Goal: Task Accomplishment & Management: Use online tool/utility

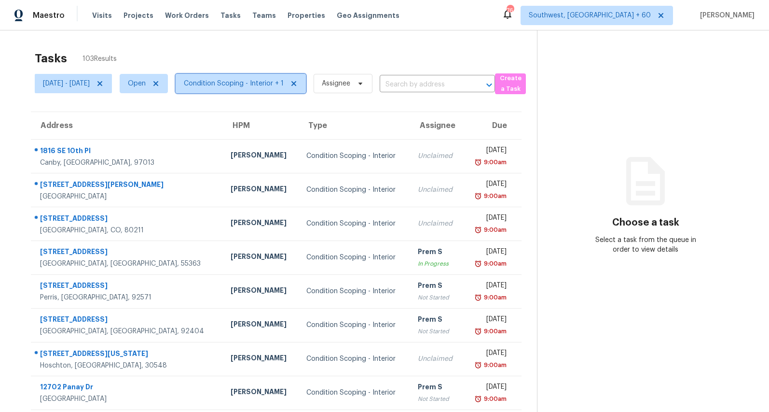
click at [284, 86] on span "Condition Scoping - Interior + 1" at bounding box center [234, 84] width 100 height 10
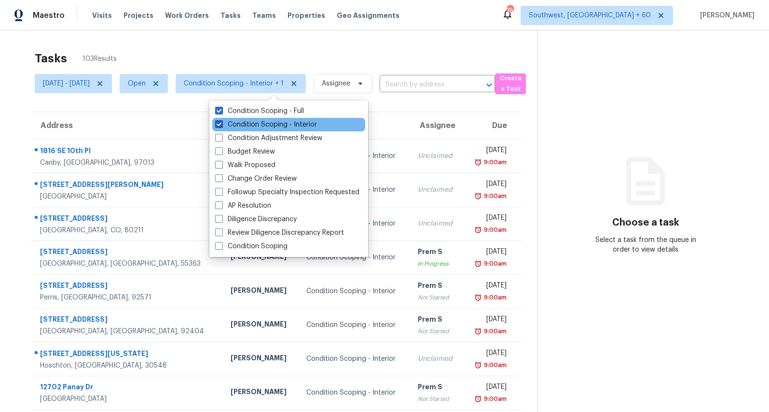
click at [261, 124] on label "Condition Scoping - Interior" at bounding box center [266, 125] width 102 height 10
click at [221, 124] on input "Condition Scoping - Interior" at bounding box center [218, 123] width 6 height 6
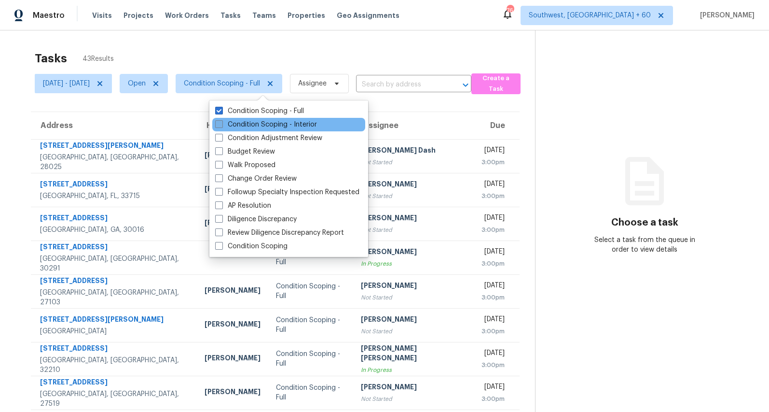
click at [261, 124] on label "Condition Scoping - Interior" at bounding box center [266, 125] width 102 height 10
click at [221, 124] on input "Condition Scoping - Interior" at bounding box center [218, 123] width 6 height 6
checkbox input "true"
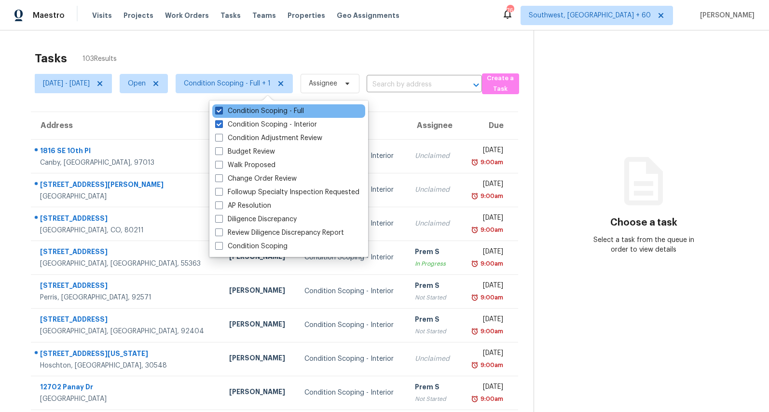
click at [260, 115] on label "Condition Scoping - Full" at bounding box center [259, 111] width 89 height 10
click at [221, 112] on input "Condition Scoping - Full" at bounding box center [218, 109] width 6 height 6
click at [260, 115] on label "Condition Scoping - Full" at bounding box center [259, 111] width 89 height 10
click at [221, 112] on input "Condition Scoping - Full" at bounding box center [218, 109] width 6 height 6
checkbox input "true"
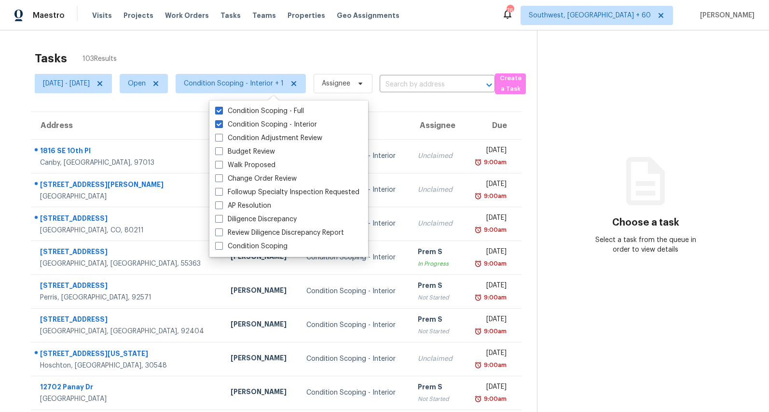
click at [245, 41] on div "Tasks 103 Results Mon, Aug 18 - Tue, Aug 19 Open Condition Scoping - Interior +…" at bounding box center [384, 266] width 769 height 472
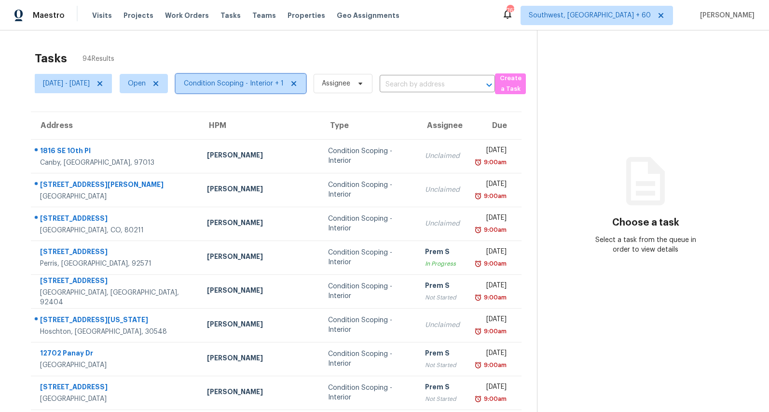
click at [274, 82] on span "Condition Scoping - Interior + 1" at bounding box center [234, 84] width 100 height 10
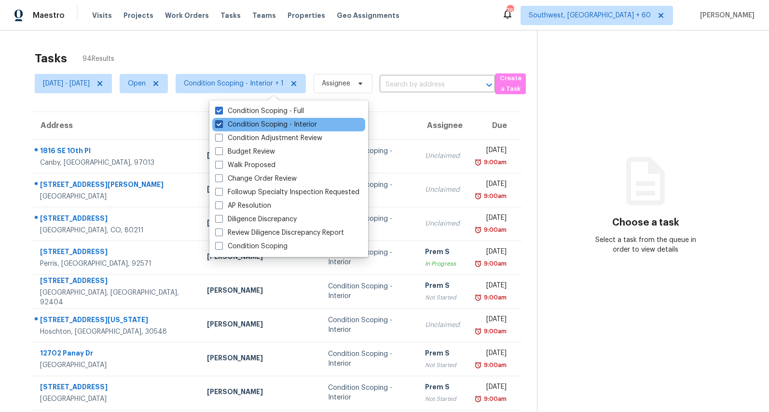
click at [264, 124] on label "Condition Scoping - Interior" at bounding box center [266, 125] width 102 height 10
click at [221, 124] on input "Condition Scoping - Interior" at bounding box center [218, 123] width 6 height 6
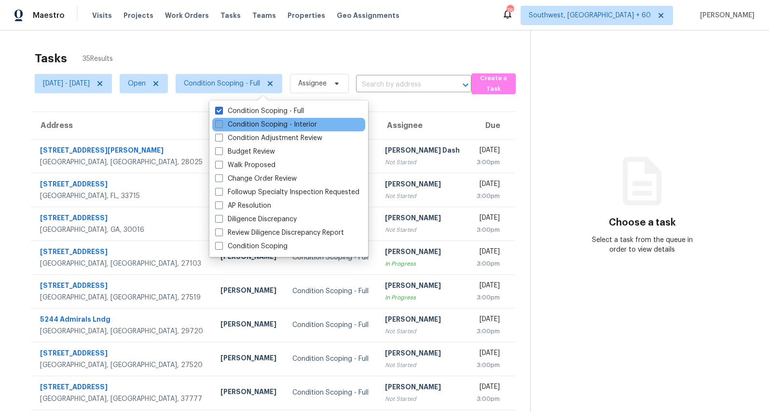
click at [264, 124] on label "Condition Scoping - Interior" at bounding box center [266, 125] width 102 height 10
click at [221, 124] on input "Condition Scoping - Interior" at bounding box center [218, 123] width 6 height 6
checkbox input "true"
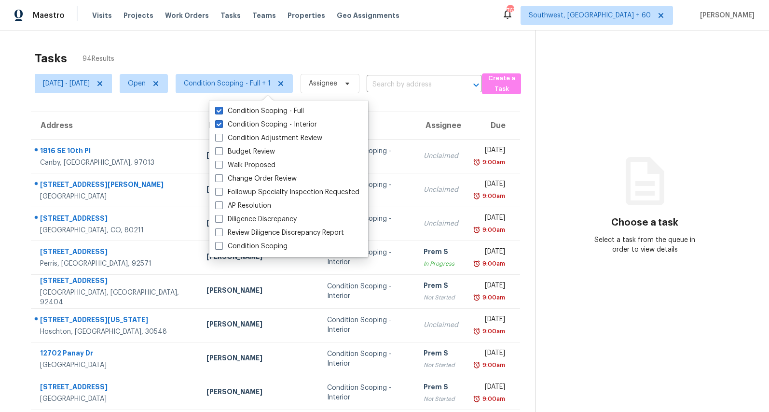
click at [154, 52] on div "Tasks 94 Results" at bounding box center [285, 58] width 501 height 25
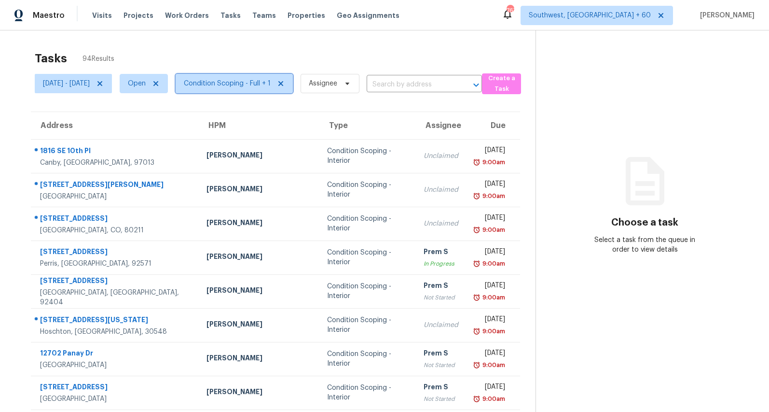
click at [256, 88] on span "Condition Scoping - Full + 1" at bounding box center [227, 84] width 87 height 10
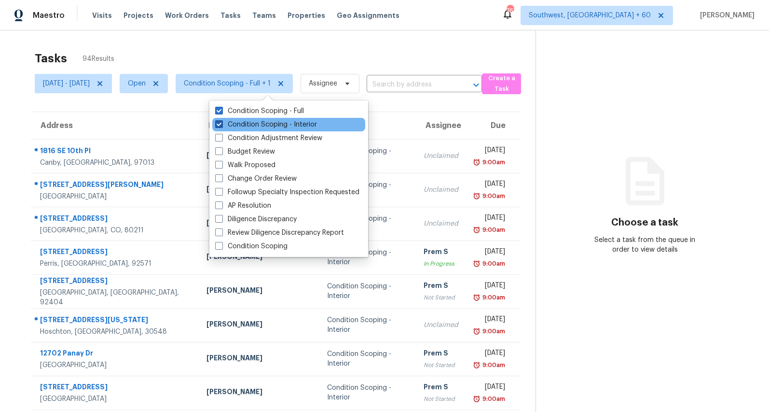
click at [248, 128] on label "Condition Scoping - Interior" at bounding box center [266, 125] width 102 height 10
click at [221, 126] on input "Condition Scoping - Interior" at bounding box center [218, 123] width 6 height 6
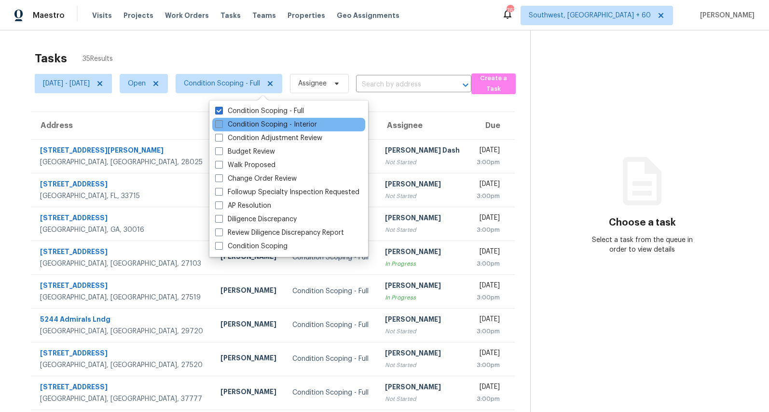
click at [263, 126] on label "Condition Scoping - Interior" at bounding box center [266, 125] width 102 height 10
click at [221, 126] on input "Condition Scoping - Interior" at bounding box center [218, 123] width 6 height 6
checkbox input "true"
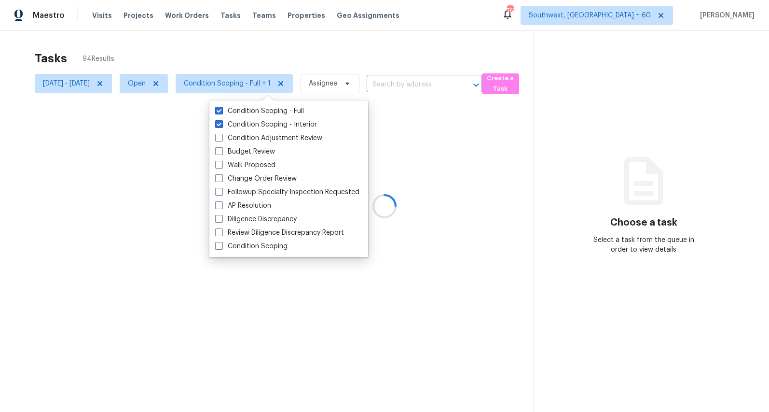
click at [216, 58] on div "Tasks 94 Results" at bounding box center [284, 58] width 499 height 25
